Goal: Transaction & Acquisition: Purchase product/service

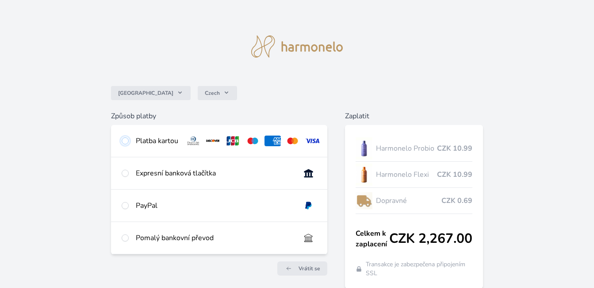
click at [128, 141] on input "radio" at bounding box center [125, 140] width 7 height 7
radio input "true"
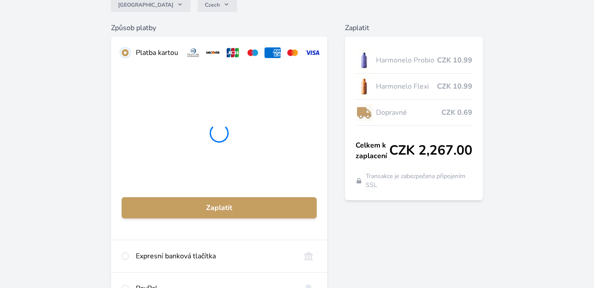
scroll to position [85, 0]
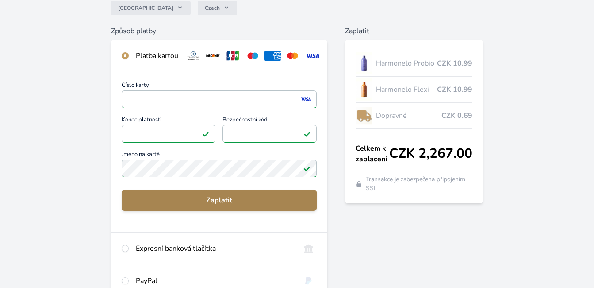
click at [219, 204] on span "Zaplatit" at bounding box center [219, 200] width 181 height 11
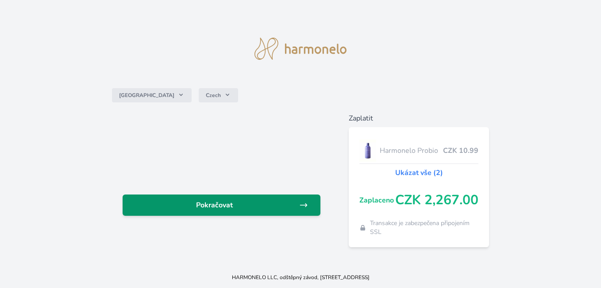
click at [207, 198] on link "Pokračovat" at bounding box center [222, 204] width 198 height 21
